Goal: Go to known website: Access a specific website the user already knows

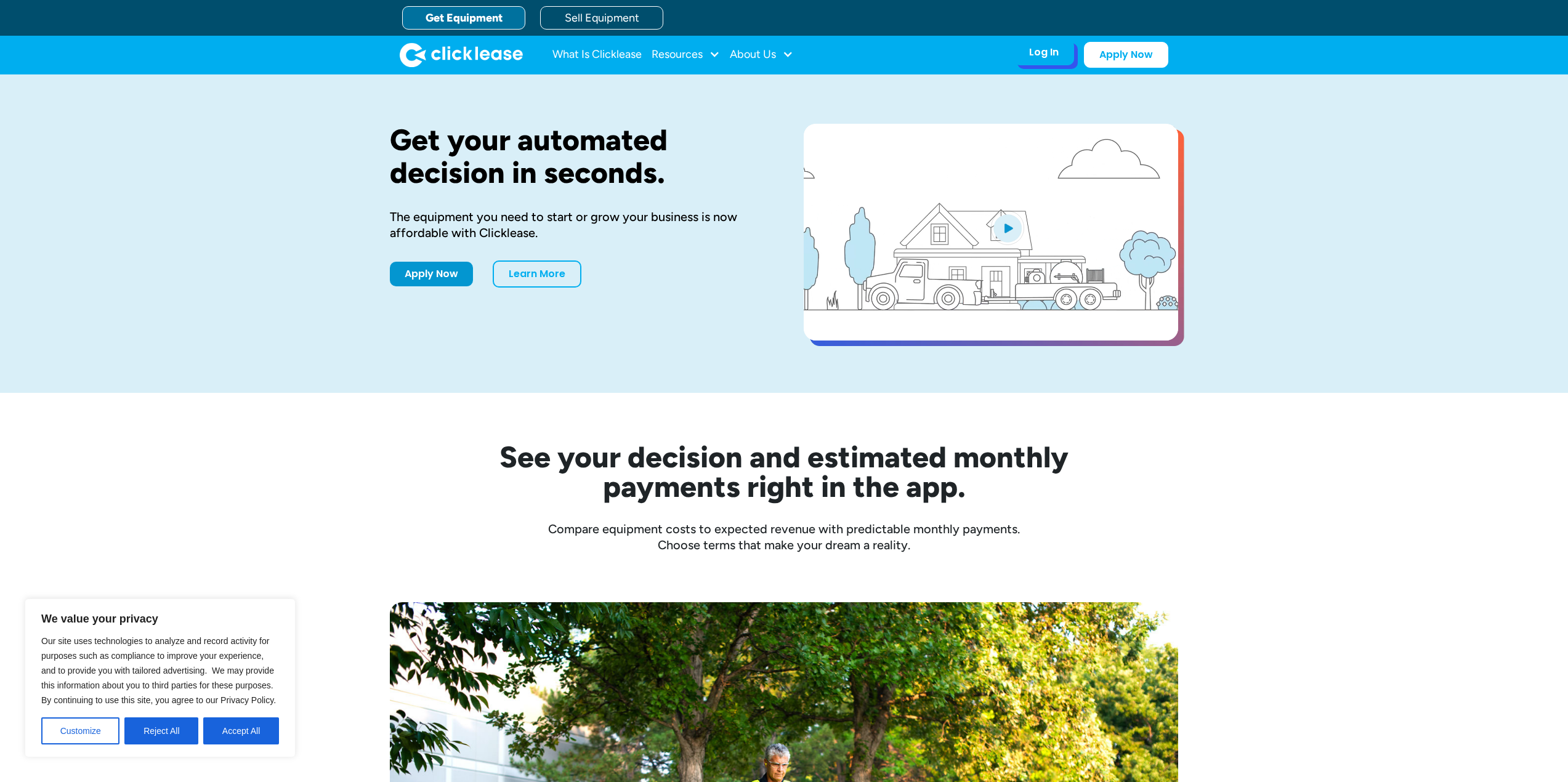
click at [1045, 60] on div "Log In Account login I use Clicklease to get my equipment Partner Portal I offe…" at bounding box center [1044, 52] width 60 height 26
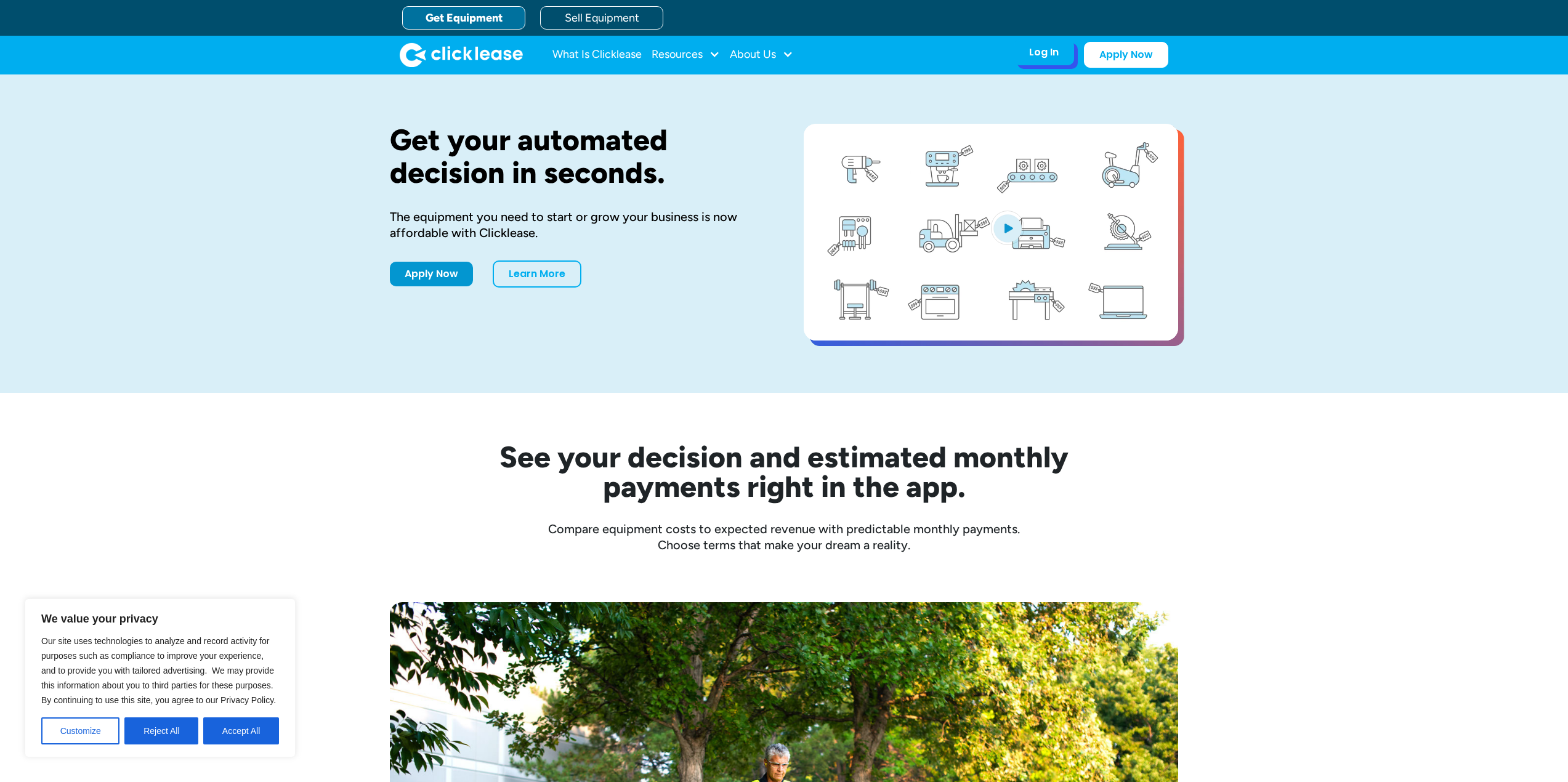
click at [1038, 55] on div "Log In" at bounding box center [1044, 52] width 29 height 12
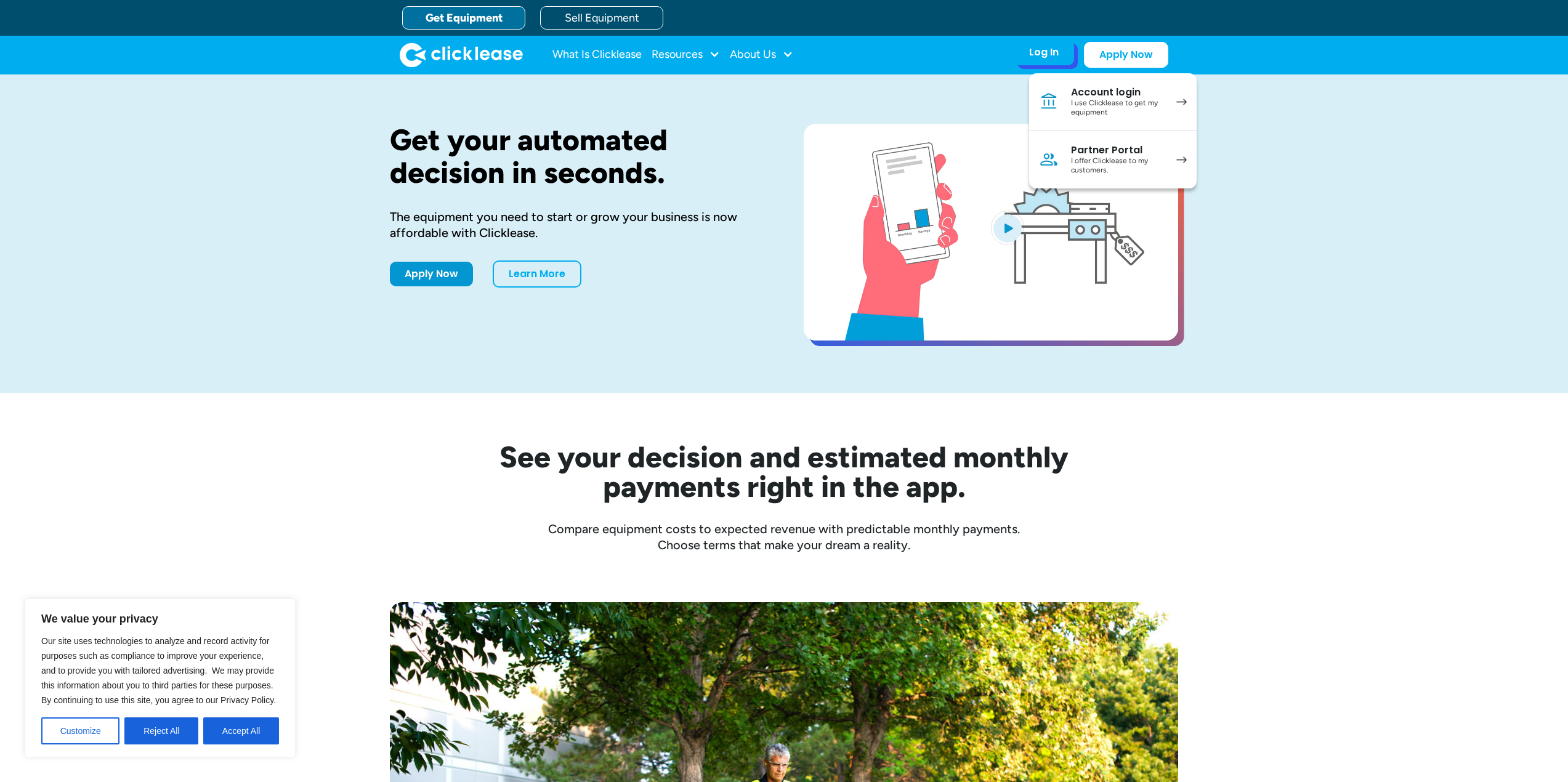
click at [1073, 99] on div "I use Clicklease to get my equipment" at bounding box center [1117, 108] width 93 height 19
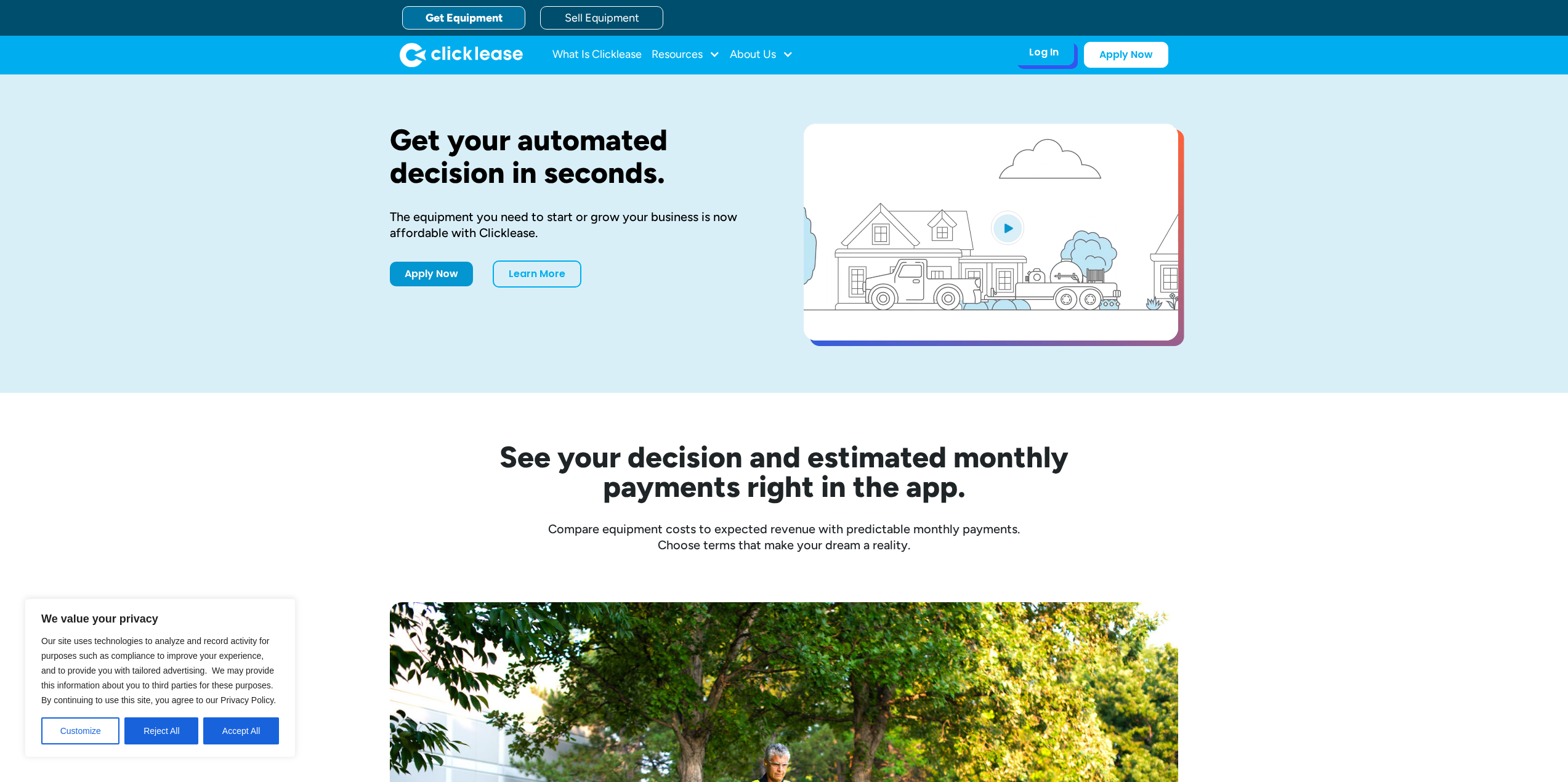
click at [1059, 49] on div "Log In Account login I use Clicklease to get my equipment Partner Portal I offe…" at bounding box center [1044, 52] width 60 height 26
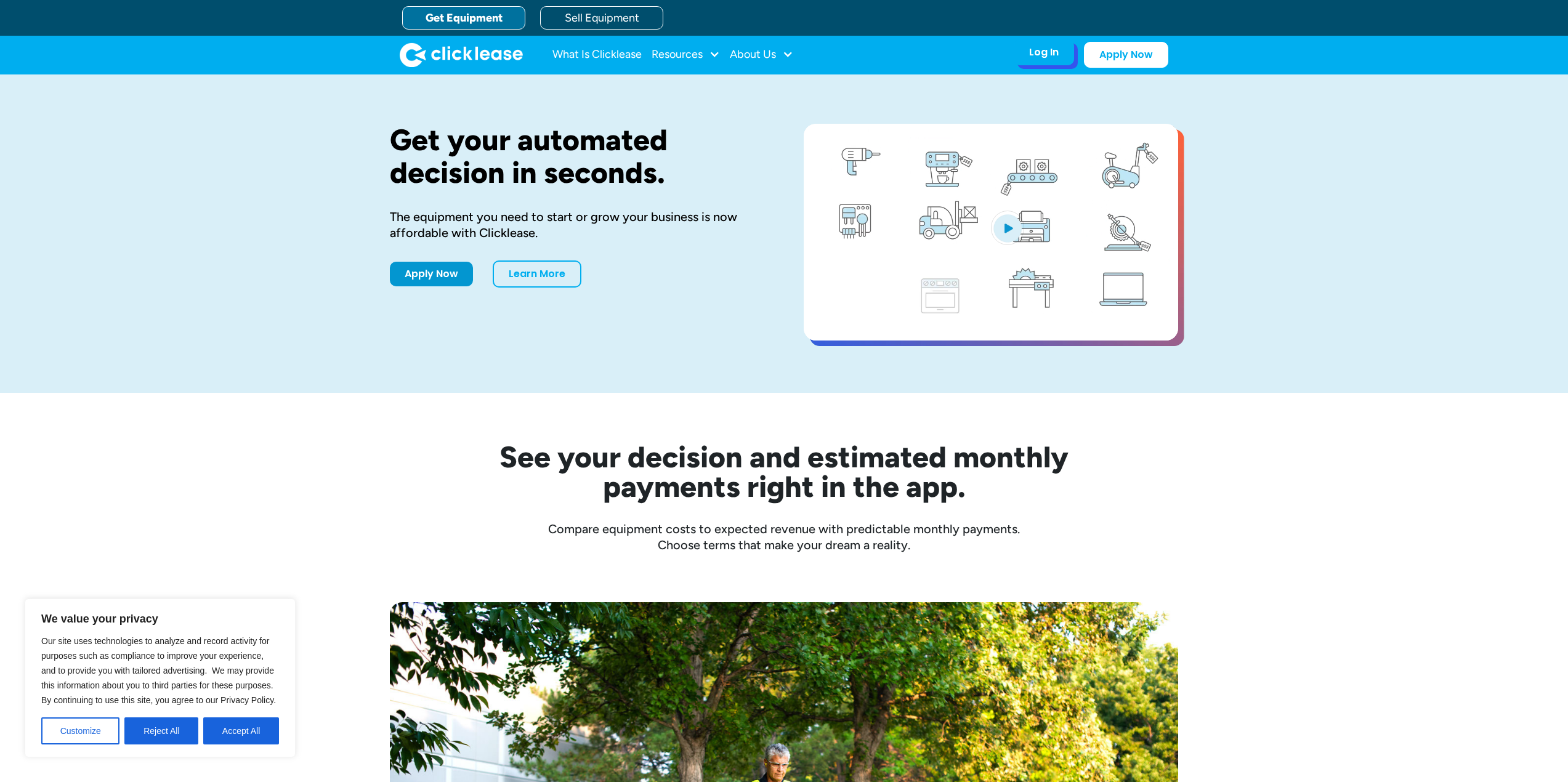
click at [1056, 49] on div "Log In" at bounding box center [1044, 52] width 29 height 12
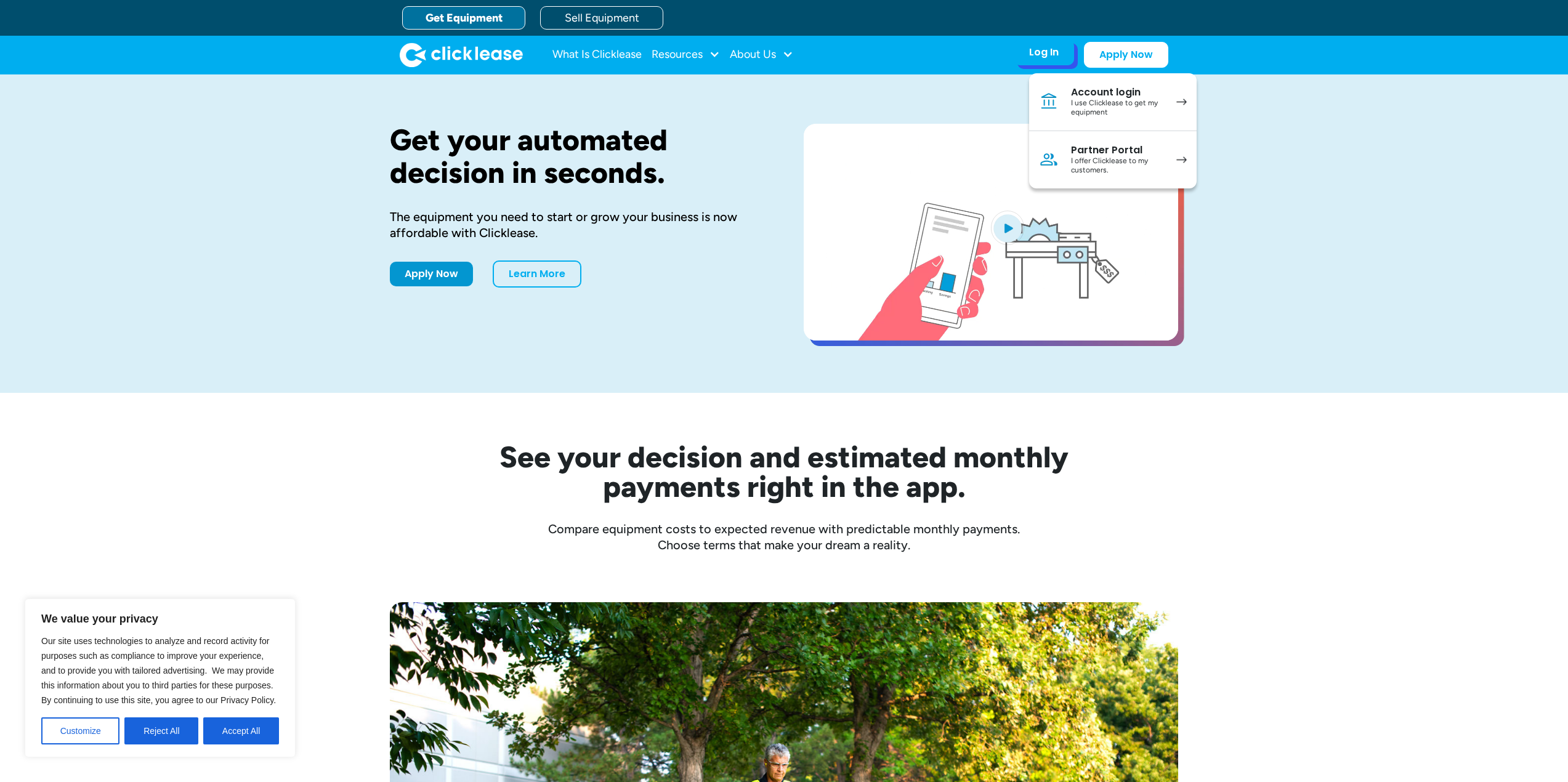
click at [1090, 157] on div "I offer Clicklease to my customers." at bounding box center [1117, 166] width 93 height 19
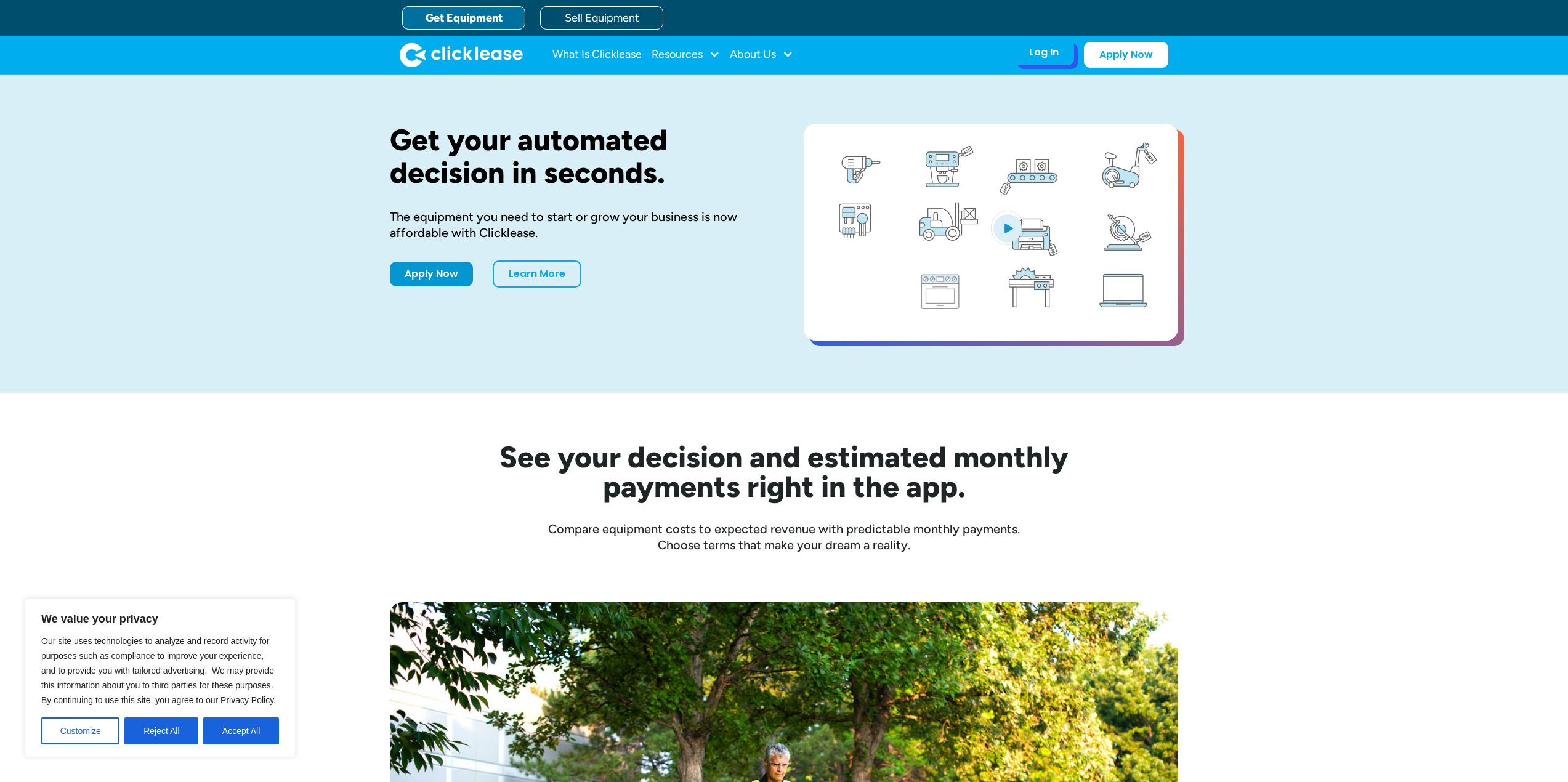
click at [1061, 55] on div "Log In Account login I use Clicklease to get my equipment Partner Portal I offe…" at bounding box center [1044, 52] width 60 height 26
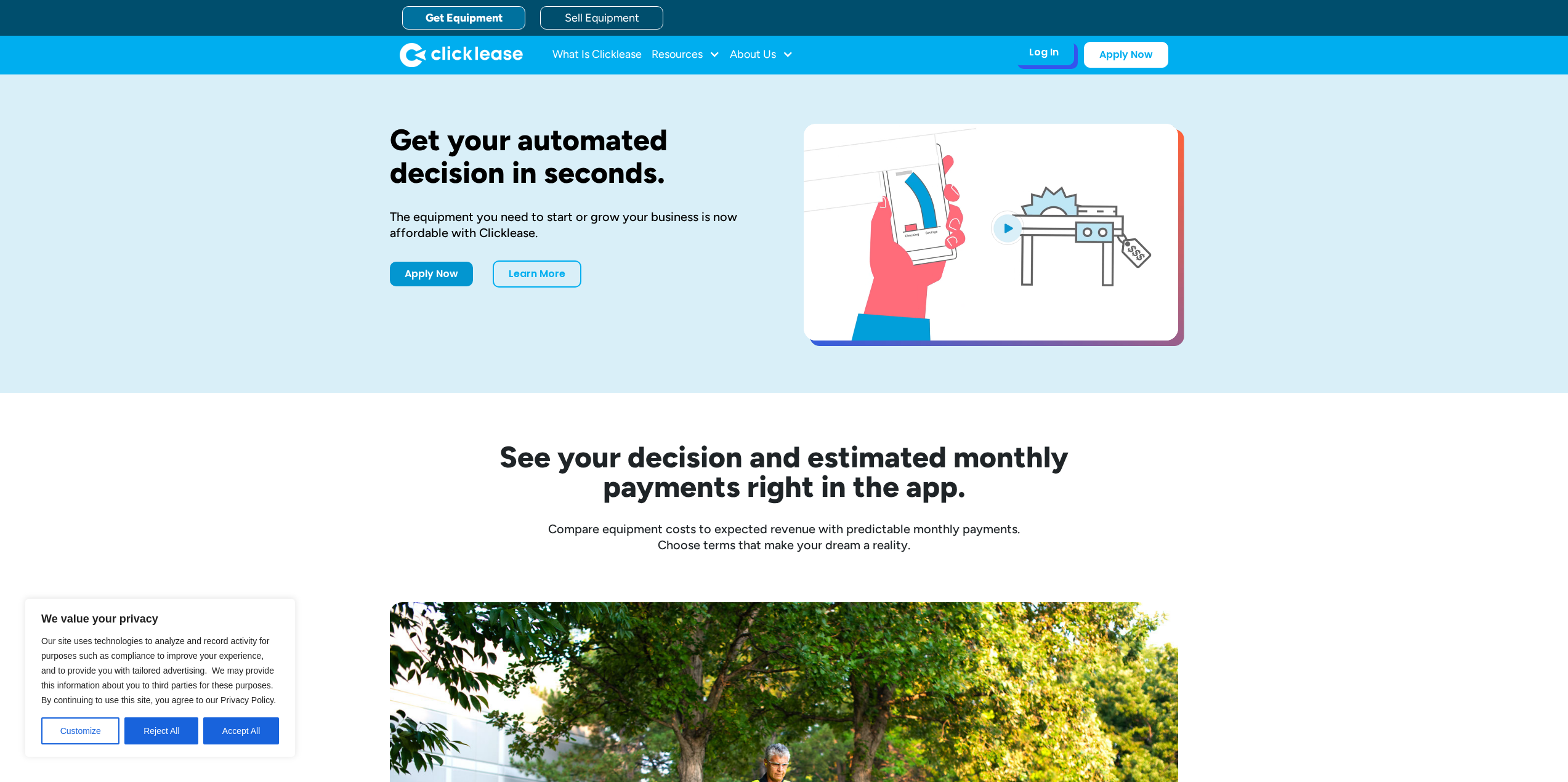
click at [1041, 57] on div "Log In" at bounding box center [1044, 52] width 29 height 12
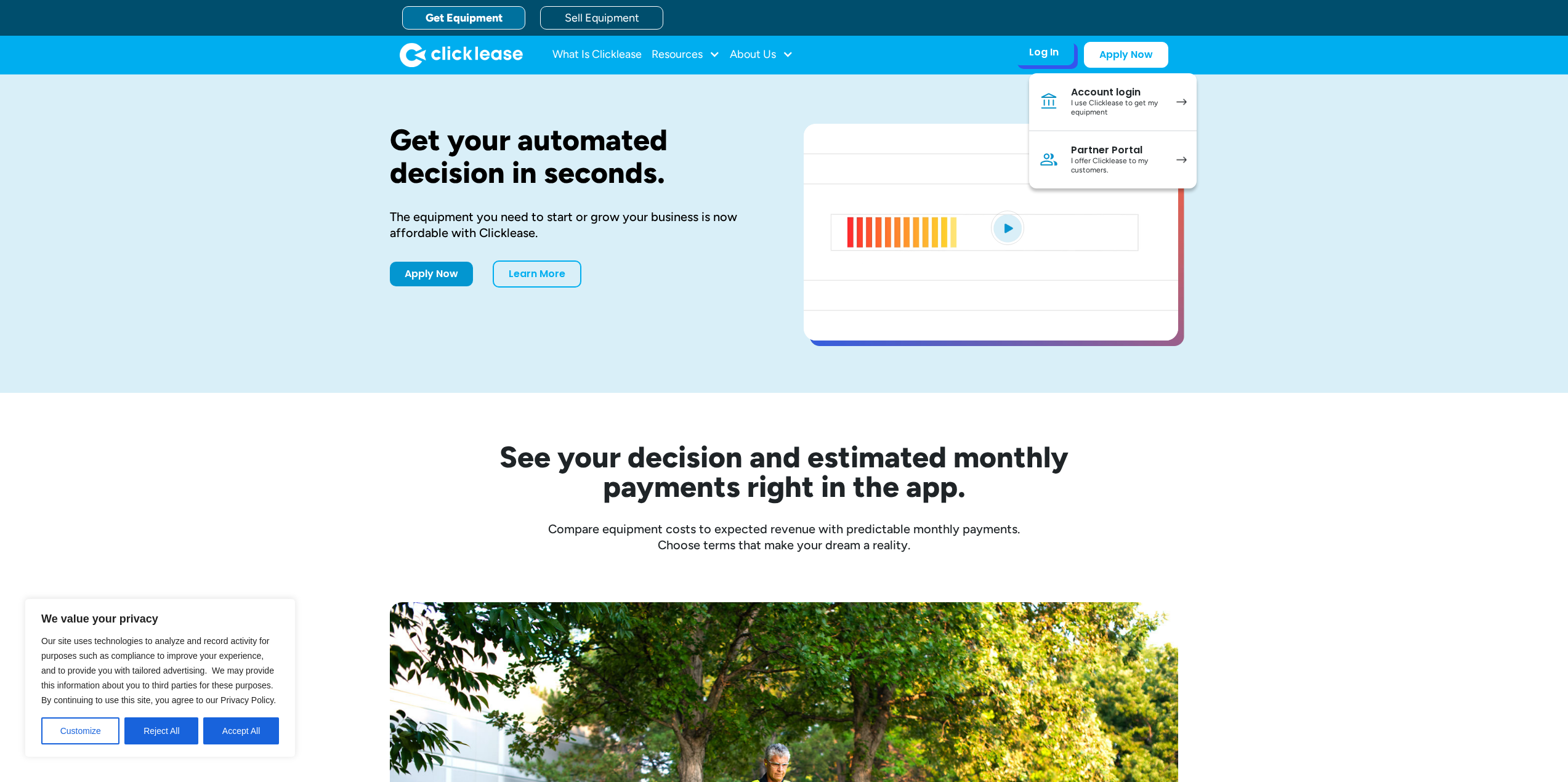
click at [1104, 159] on div "I offer Clicklease to my customers." at bounding box center [1117, 166] width 93 height 19
